Goal: Task Accomplishment & Management: Use online tool/utility

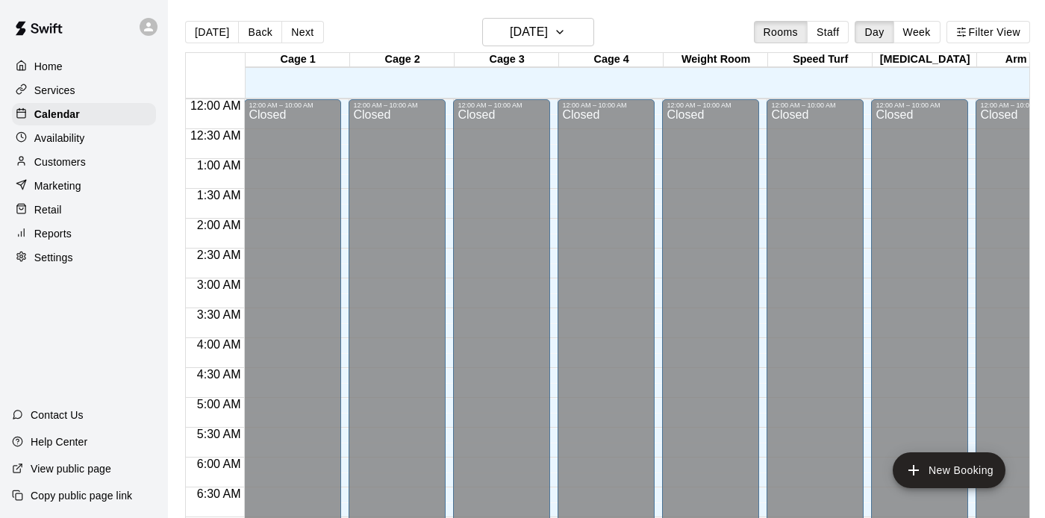
scroll to position [939, 0]
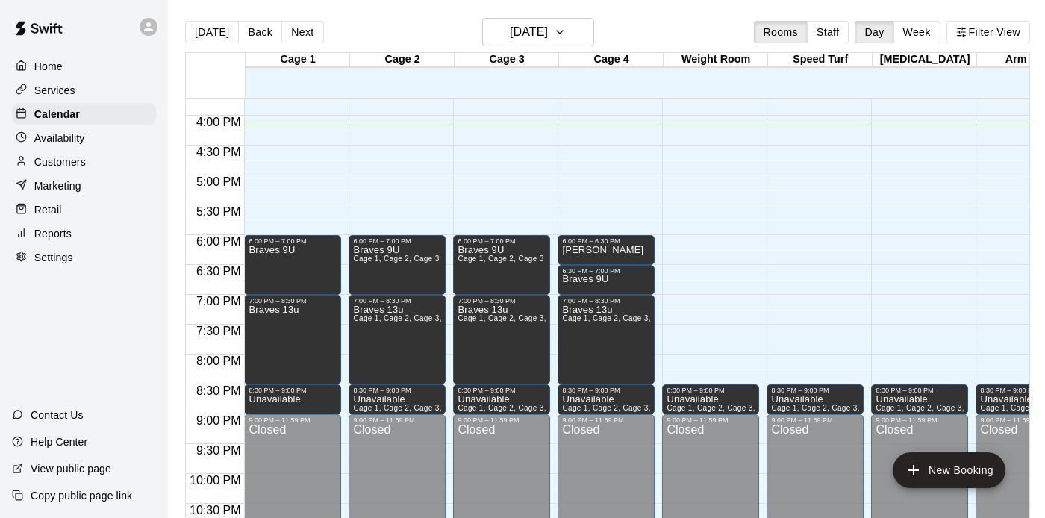
click at [681, 19] on div "[DATE] Back [DATE][DATE] Rooms Staff Day Week Filter View" at bounding box center [607, 35] width 845 height 34
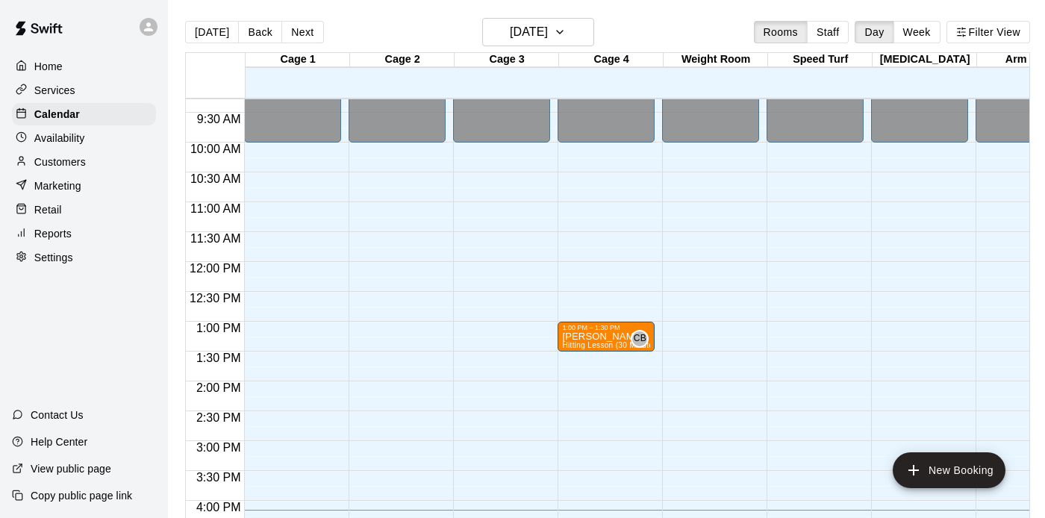
scroll to position [553, 0]
click at [73, 163] on p "Customers" at bounding box center [60, 162] width 52 height 15
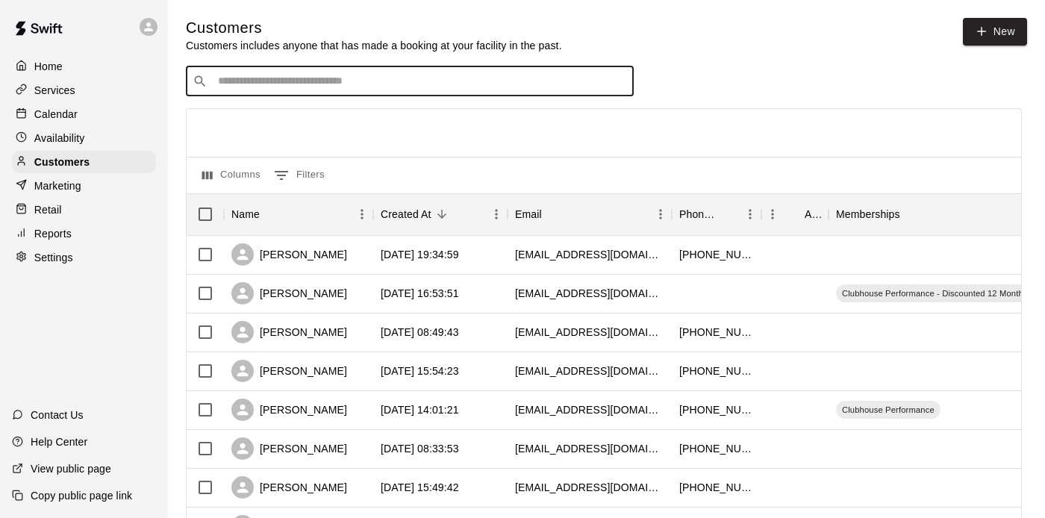
click at [493, 86] on input "Search customers by name or email" at bounding box center [421, 81] width 414 height 15
type input "********"
click at [375, 129] on div "[PERSON_NAME] [EMAIL_ADDRESS][DOMAIN_NAME]" at bounding box center [425, 121] width 394 height 32
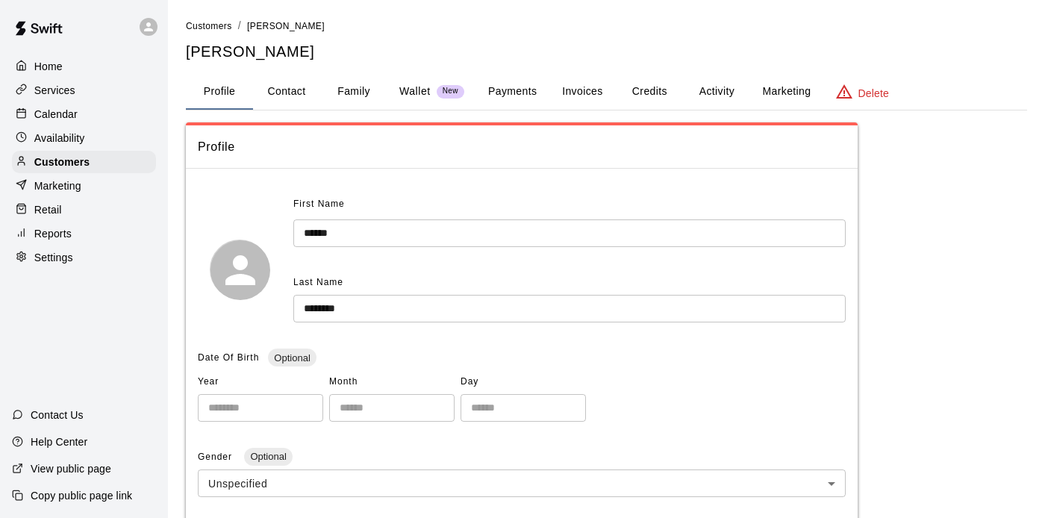
drag, startPoint x: 437, startPoint y: 40, endPoint x: 473, endPoint y: 57, distance: 39.4
click at [473, 57] on div "Customers / [PERSON_NAME] [PERSON_NAME]" at bounding box center [606, 40] width 841 height 44
click at [501, 93] on button "Payments" at bounding box center [512, 92] width 72 height 36
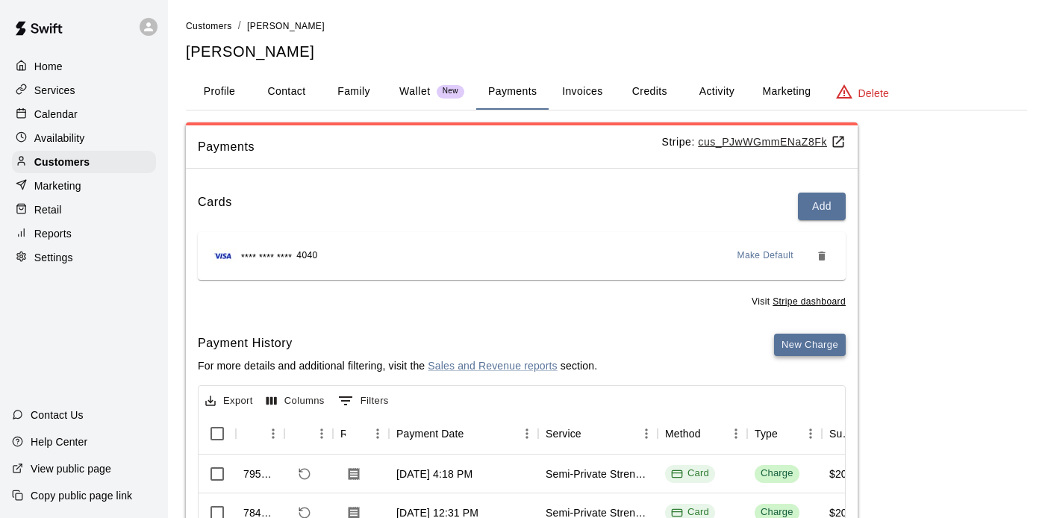
click at [789, 347] on button "New Charge" at bounding box center [810, 345] width 72 height 23
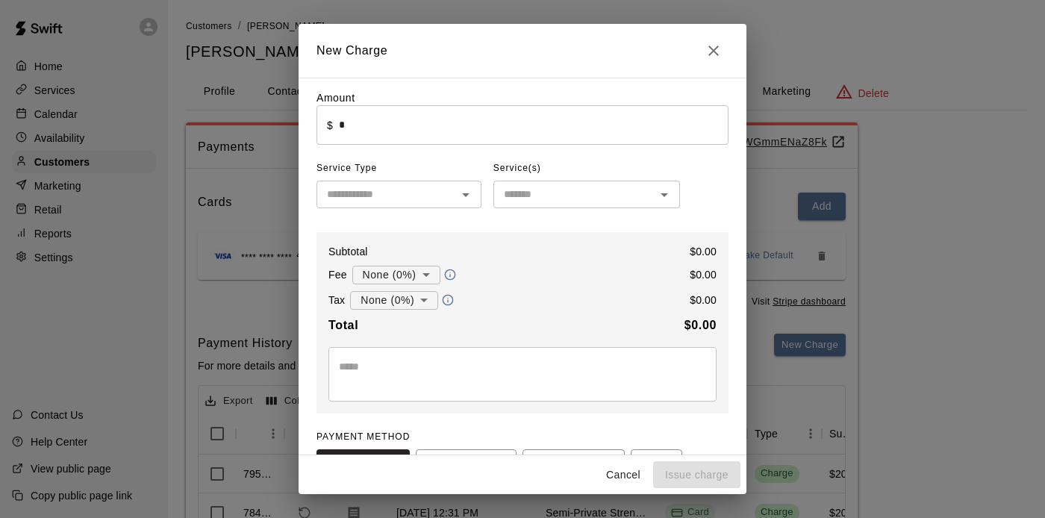
click at [341, 130] on input "*" at bounding box center [534, 125] width 390 height 40
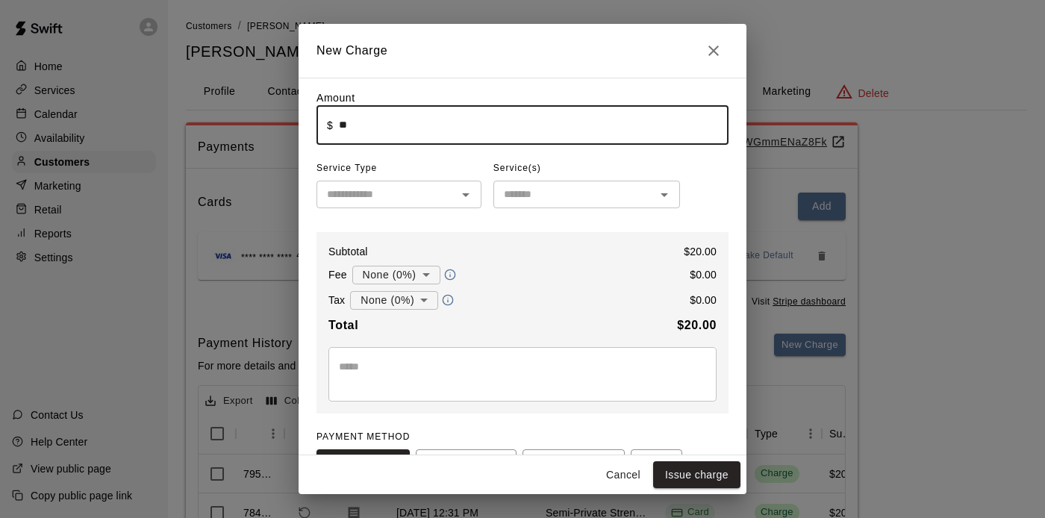
type input "*****"
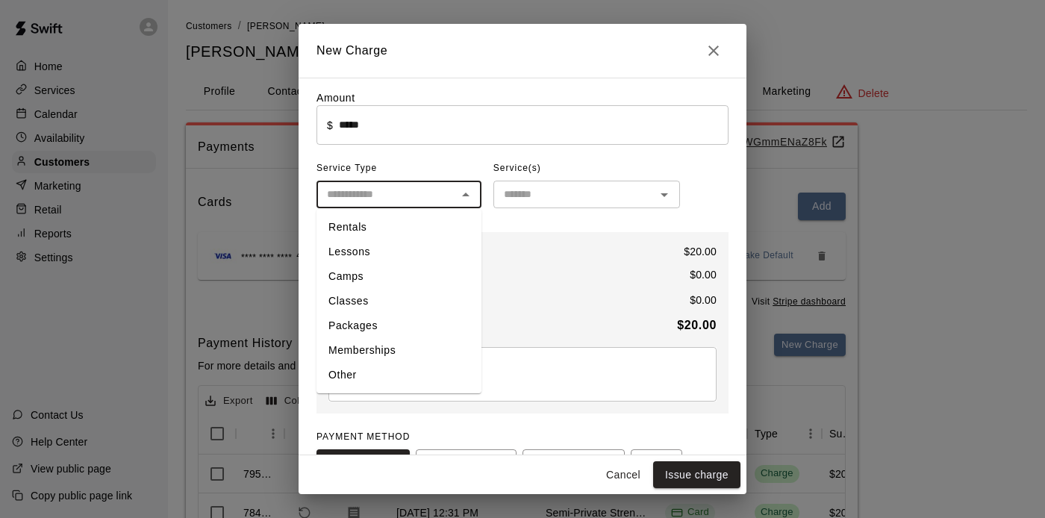
click at [347, 202] on input "text" at bounding box center [386, 194] width 131 height 19
click at [374, 299] on li "Classes" at bounding box center [399, 301] width 165 height 25
type input "*******"
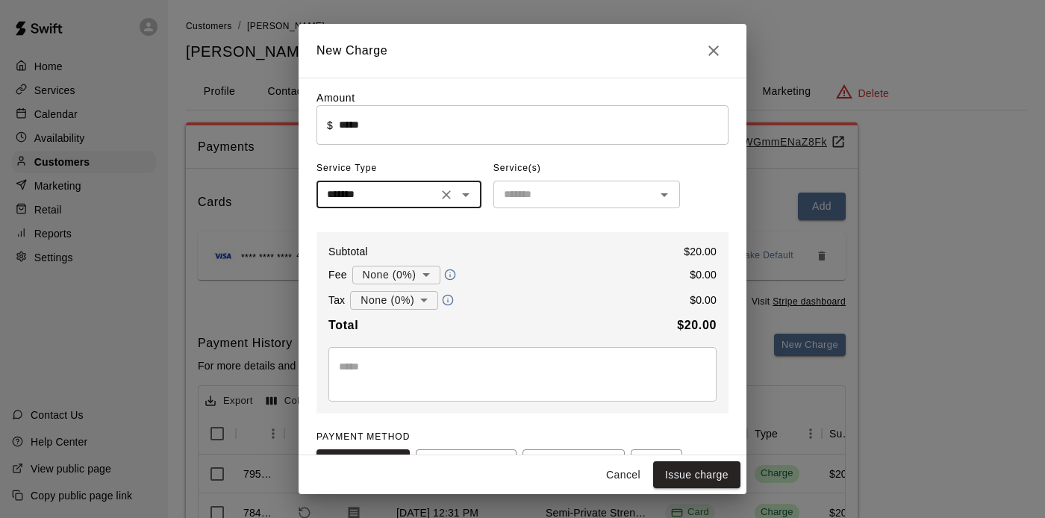
click at [528, 196] on input "text" at bounding box center [574, 194] width 153 height 19
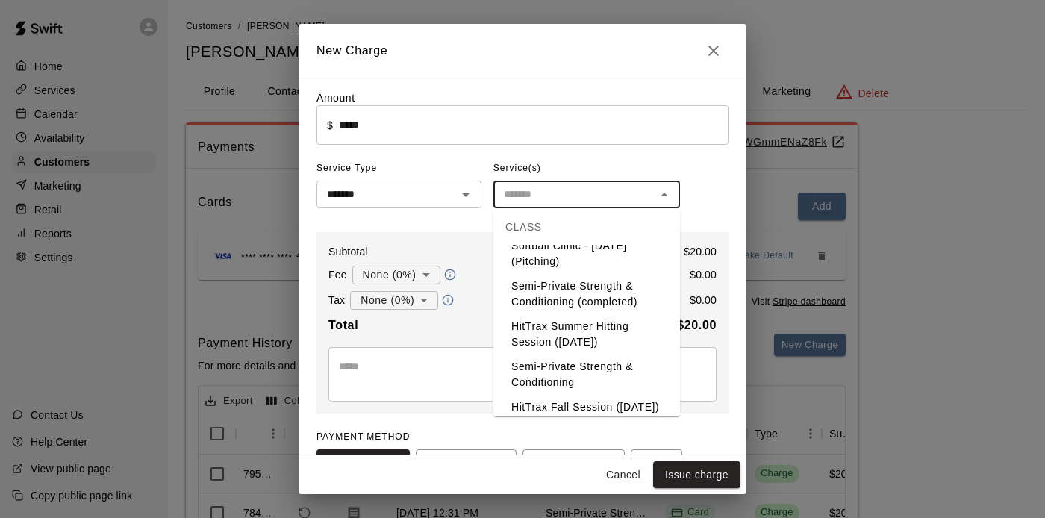
scroll to position [738, 0]
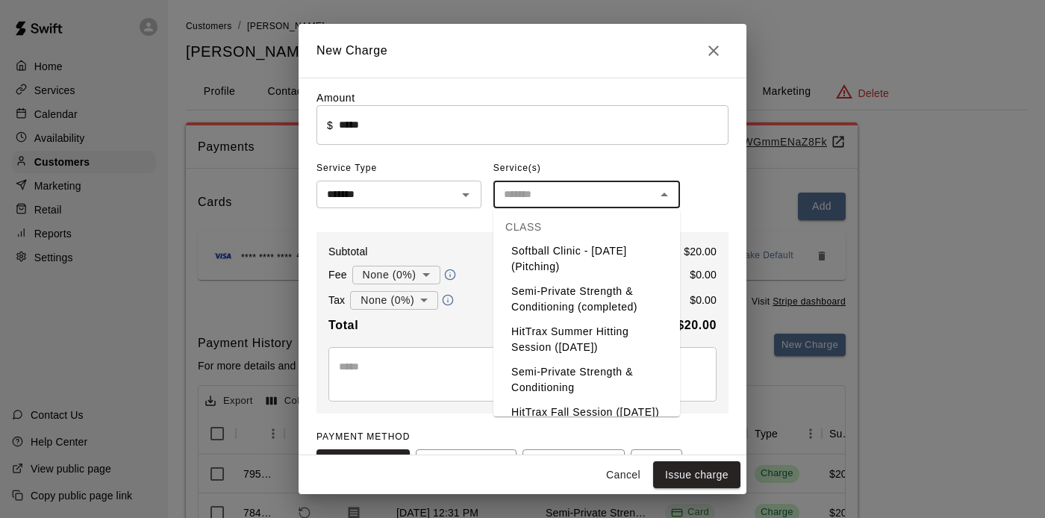
click at [563, 360] on li "Semi-Private Strength & Conditioning" at bounding box center [586, 380] width 187 height 40
type input "**********"
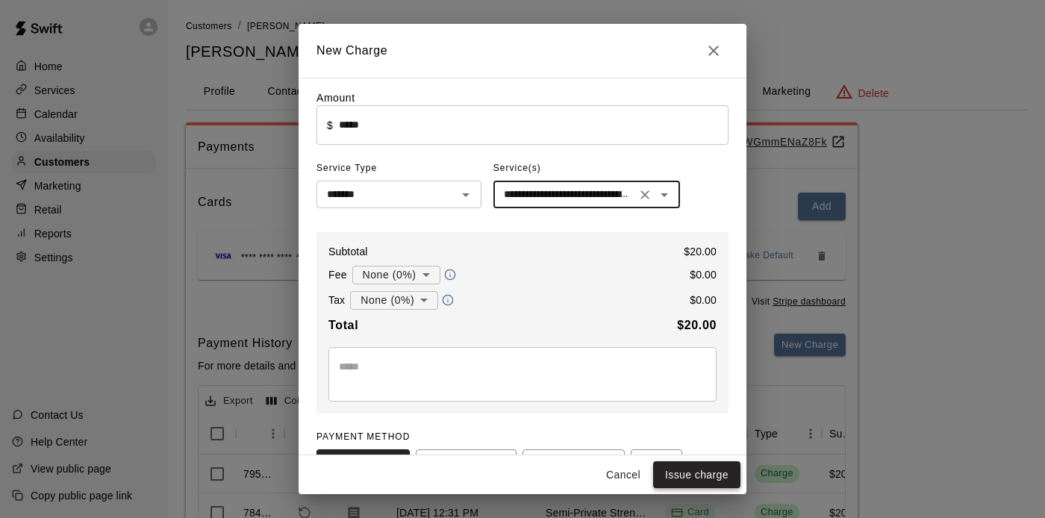
click at [681, 476] on button "Issue charge" at bounding box center [696, 475] width 87 height 28
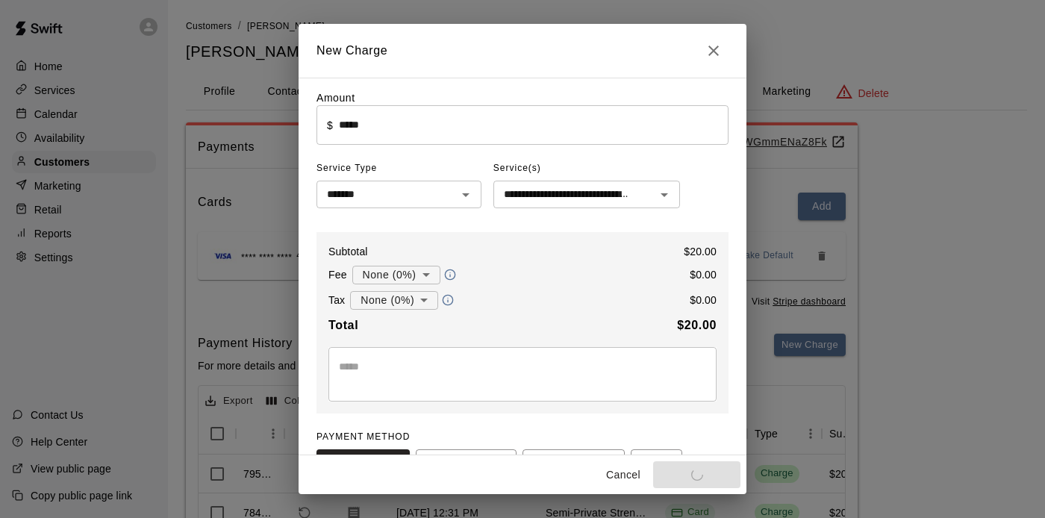
type input "*"
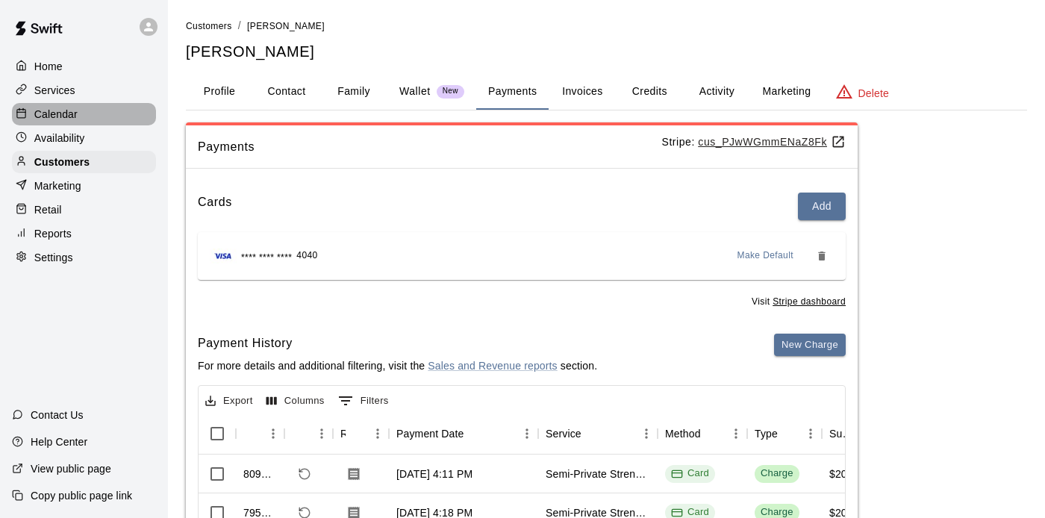
click at [93, 105] on div "Calendar" at bounding box center [84, 114] width 144 height 22
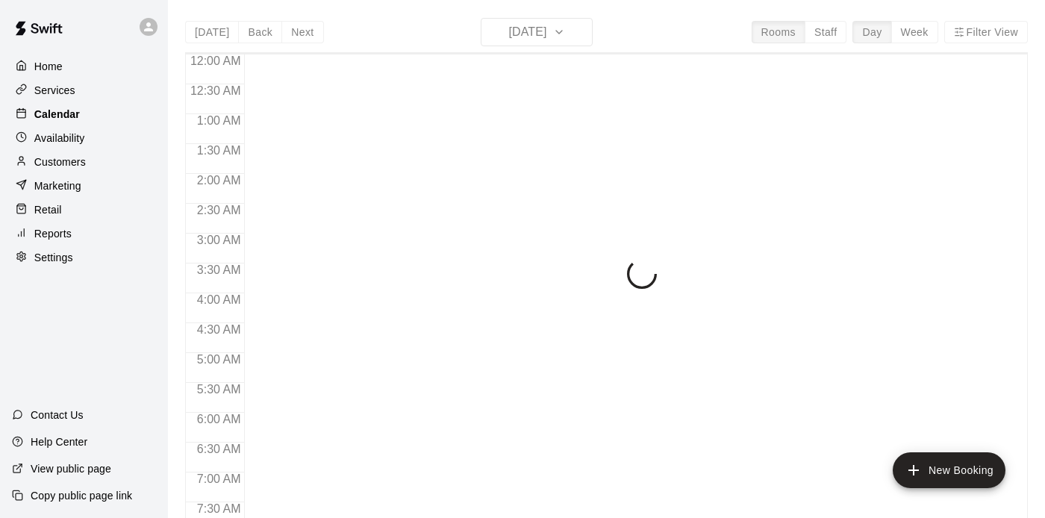
scroll to position [953, 0]
